Goal: Information Seeking & Learning: Learn about a topic

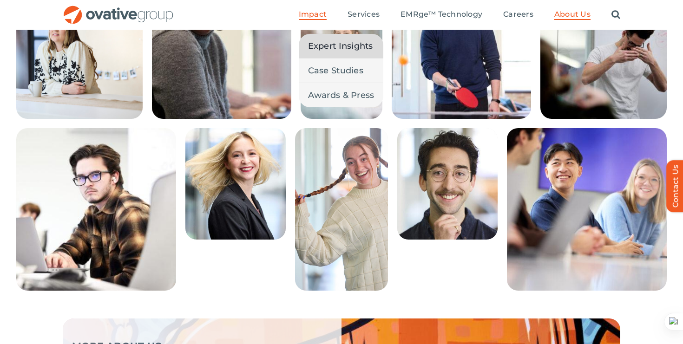
click at [326, 41] on span "Expert Insights" at bounding box center [340, 45] width 65 height 13
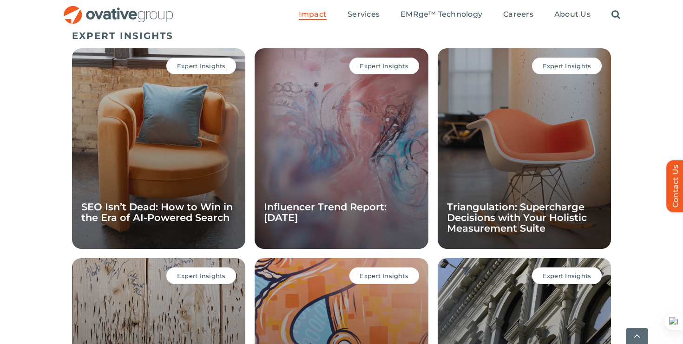
scroll to position [658, 0]
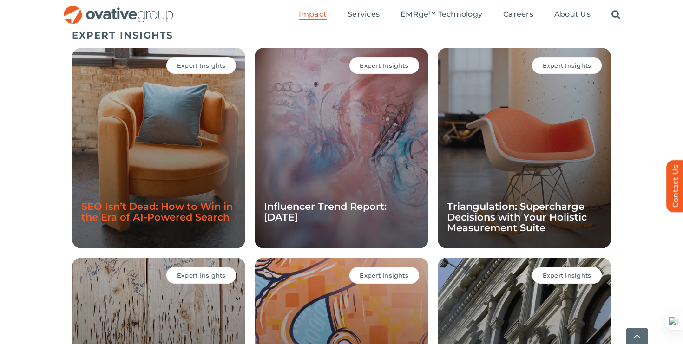
click at [165, 202] on link "SEO Isn’t Dead: How to Win in the Era of AI-Powered Search" at bounding box center [156, 212] width 151 height 22
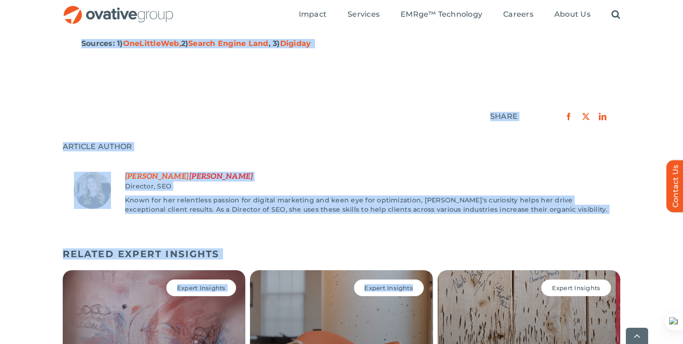
scroll to position [1339, 0]
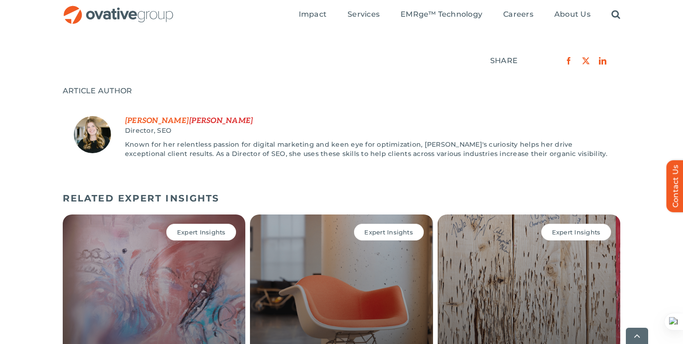
drag, startPoint x: 0, startPoint y: 0, endPoint x: 247, endPoint y: 36, distance: 249.6
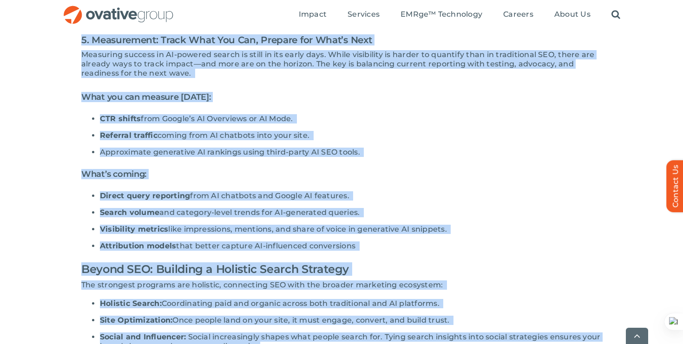
scroll to position [1064, 0]
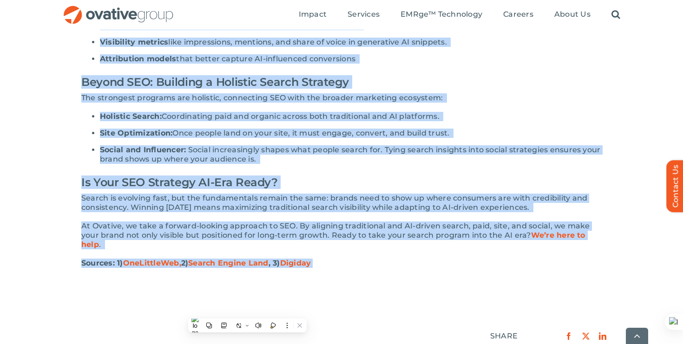
click at [462, 177] on h2 "Is Your SEO Strategy AI-Era Ready?" at bounding box center [341, 182] width 520 height 22
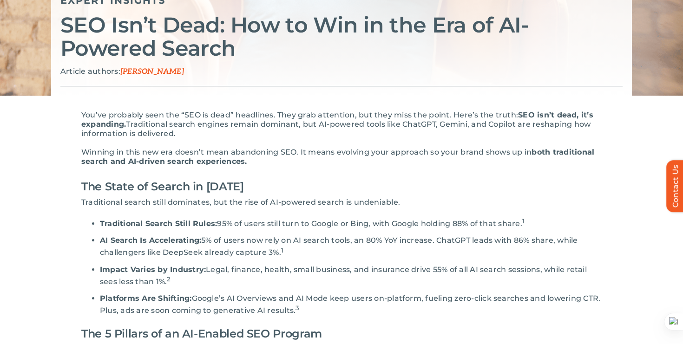
scroll to position [0, 0]
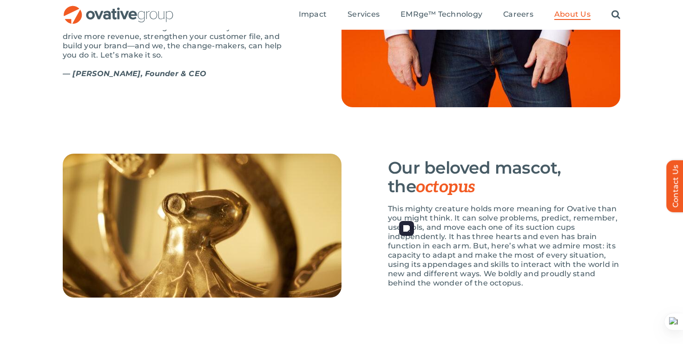
scroll to position [1198, 0]
